Goal: Information Seeking & Learning: Compare options

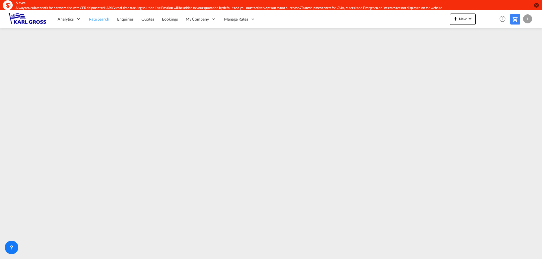
click at [106, 21] on span "Rate Search" at bounding box center [99, 19] width 20 height 5
